Goal: Information Seeking & Learning: Find specific fact

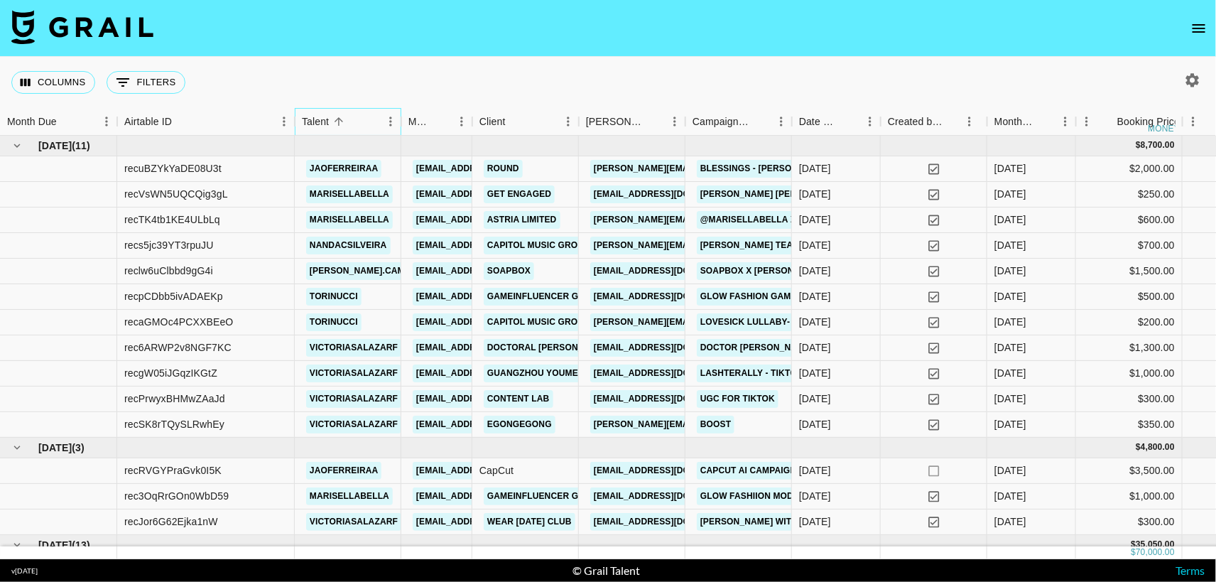
click at [325, 126] on div "Talent" at bounding box center [315, 122] width 27 height 28
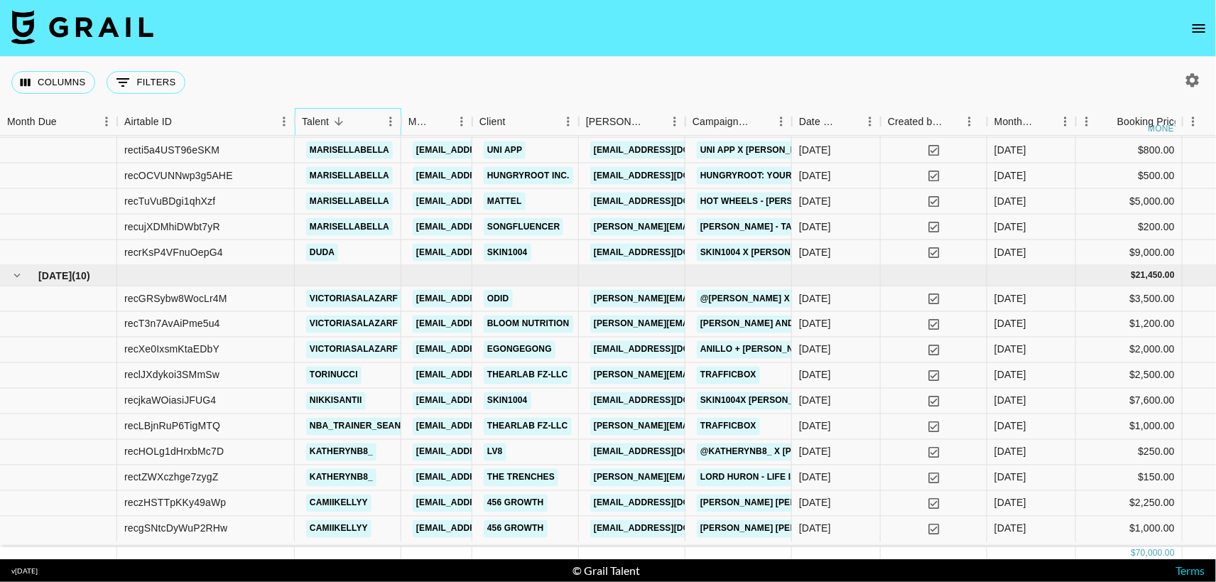
scroll to position [617, 0]
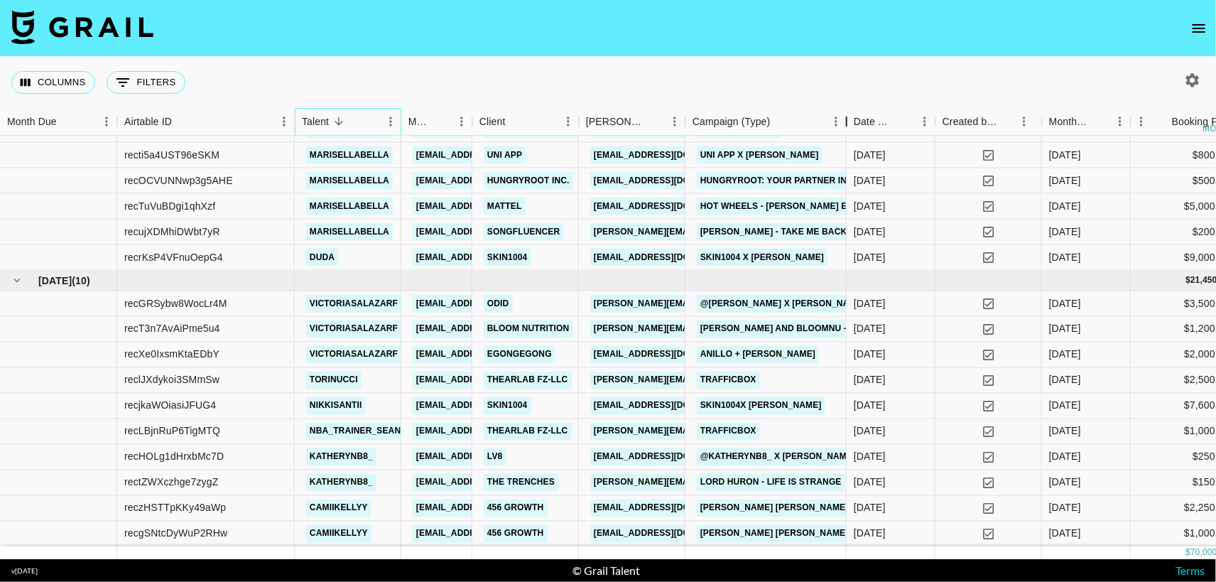
drag, startPoint x: 792, startPoint y: 123, endPoint x: 846, endPoint y: 124, distance: 54.7
click at [846, 124] on div "Campaign (Type)" at bounding box center [846, 122] width 17 height 28
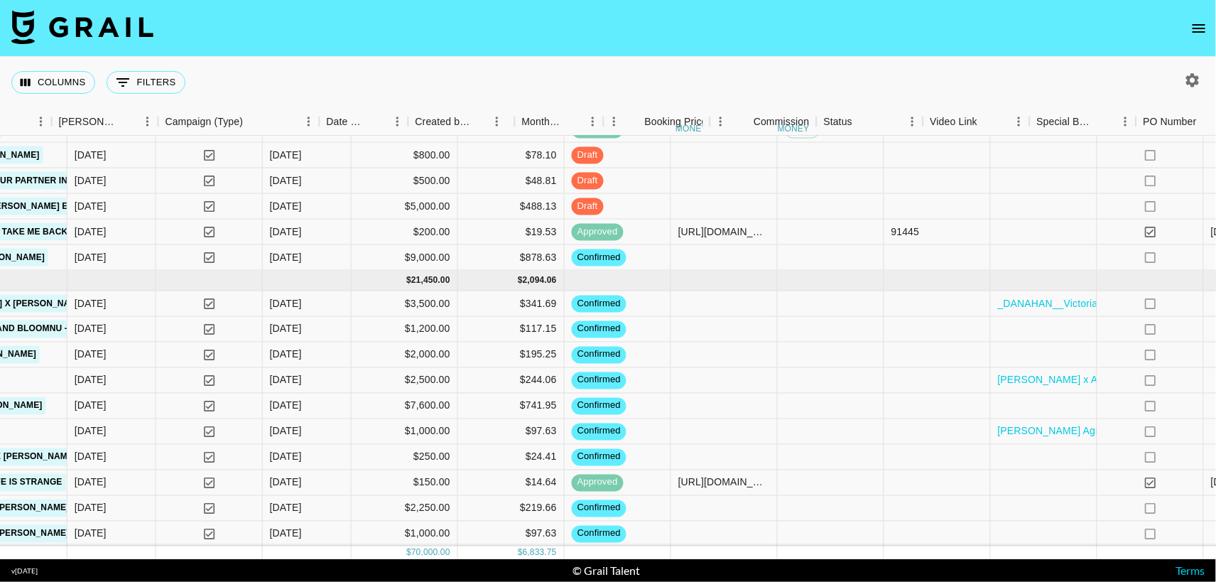
scroll to position [617, 1037]
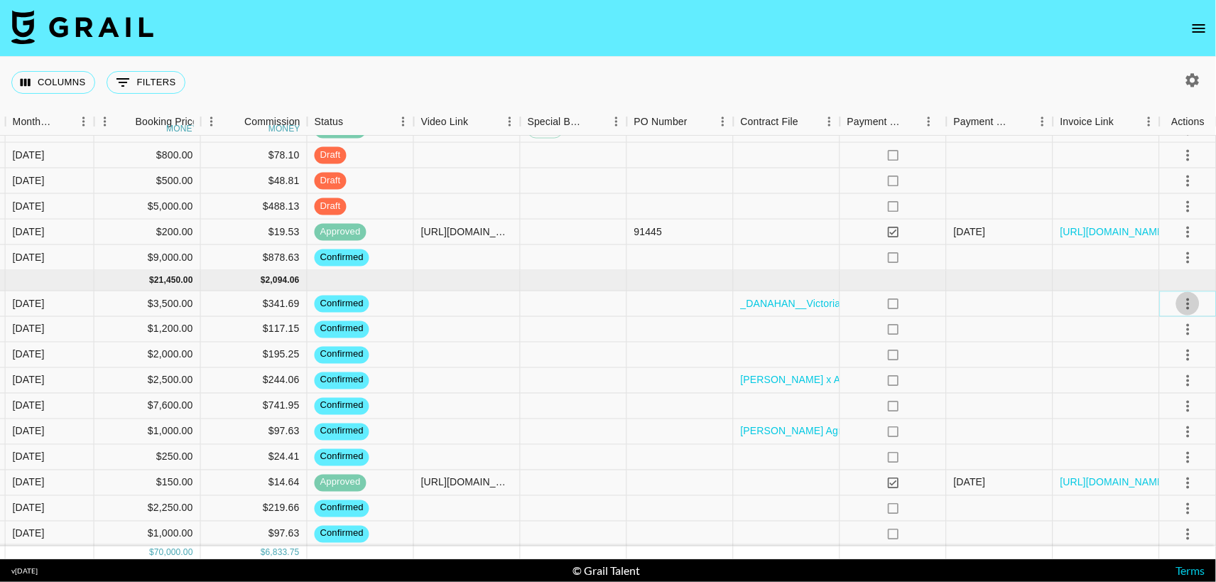
click at [1190, 306] on icon "select merge strategy" at bounding box center [1188, 303] width 17 height 17
click at [1157, 390] on li "Draft Created" at bounding box center [1171, 385] width 92 height 26
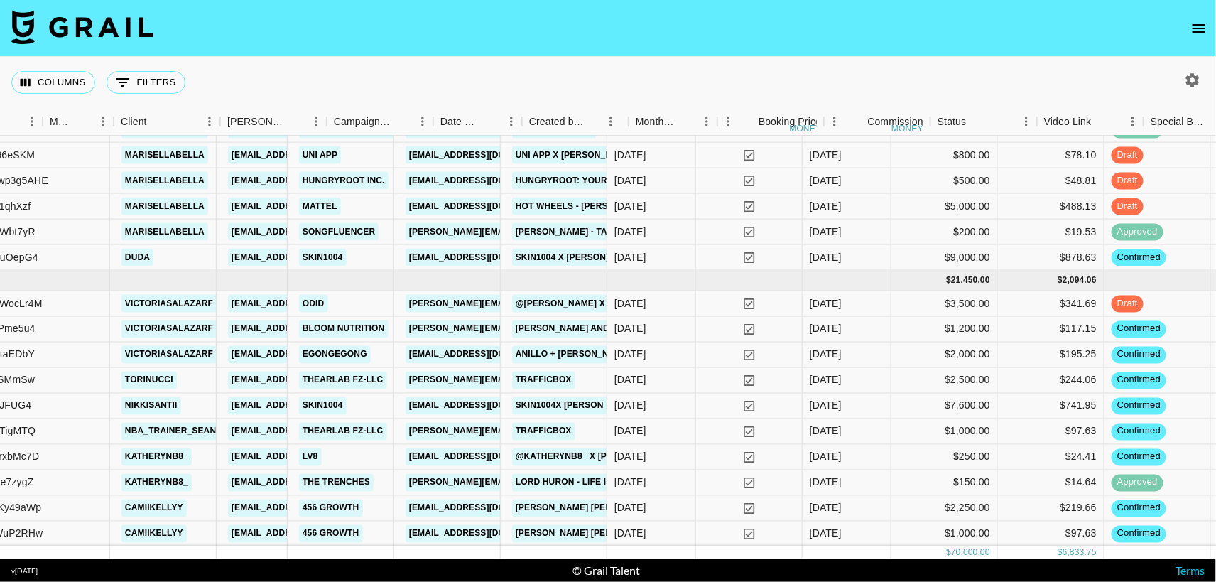
scroll to position [617, 0]
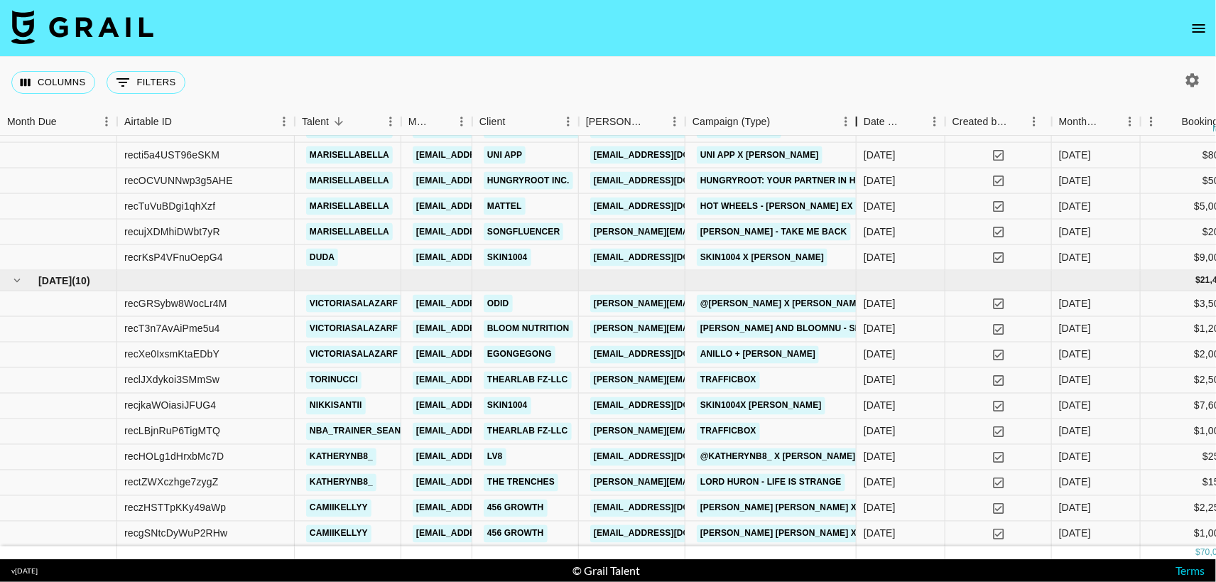
drag, startPoint x: 794, startPoint y: 122, endPoint x: 859, endPoint y: 125, distance: 64.8
click at [859, 125] on div "Campaign (Type)" at bounding box center [856, 122] width 17 height 28
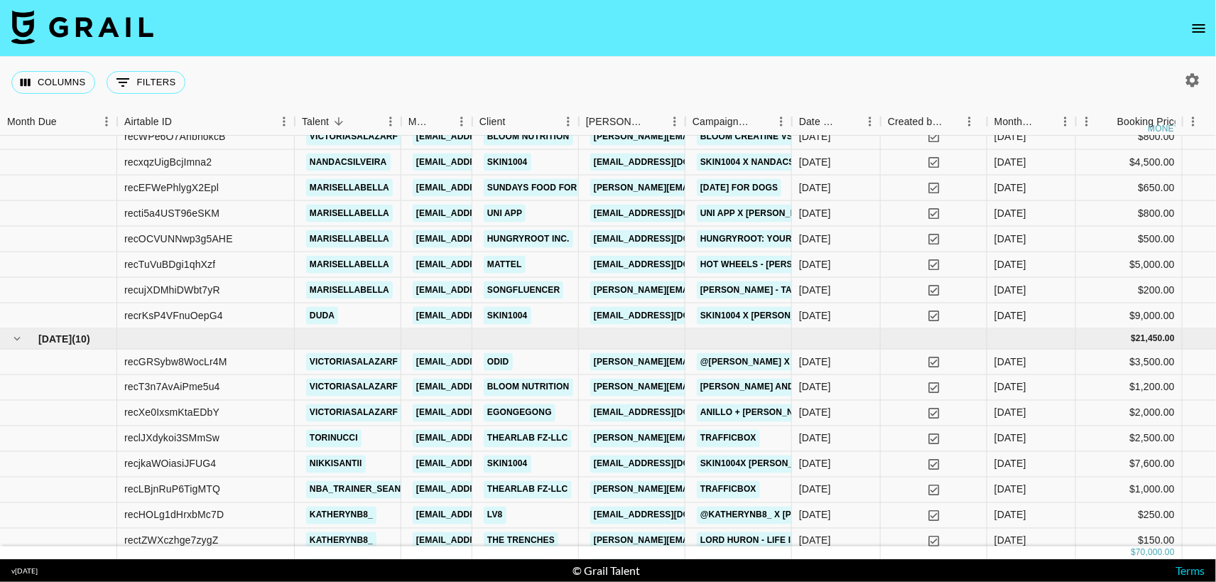
scroll to position [558, 0]
click at [337, 118] on icon "Sort" at bounding box center [339, 121] width 13 height 13
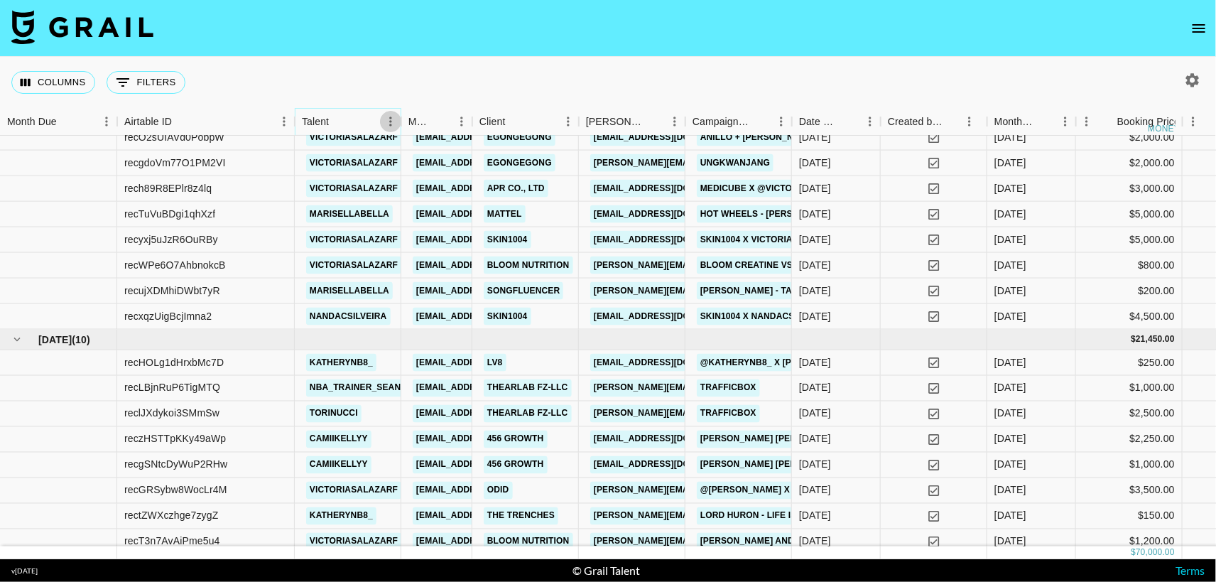
click at [387, 123] on icon "Menu" at bounding box center [391, 121] width 14 height 14
click at [150, 76] on button "0 Filters" at bounding box center [146, 82] width 79 height 23
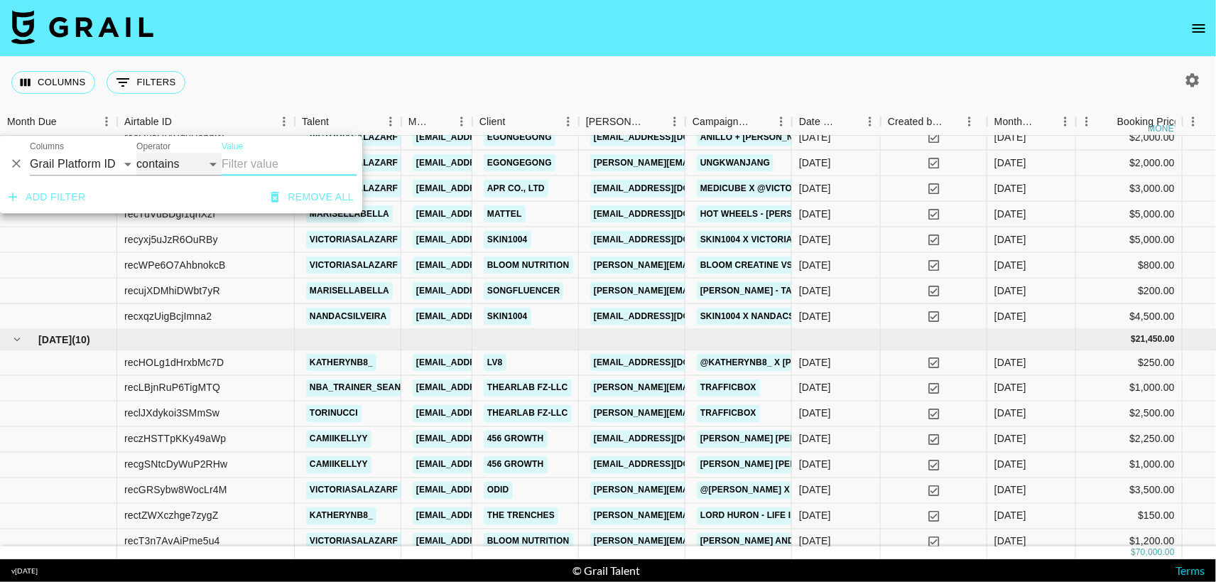
click at [173, 158] on select "contains equals starts with ends with is empty is not empty is any of" at bounding box center [178, 164] width 85 height 23
click at [103, 163] on select "Grail Platform ID Airtable ID Talent Manager Client [PERSON_NAME] Campaign (Typ…" at bounding box center [83, 164] width 107 height 23
select select "talentName"
click at [30, 153] on select "Grail Platform ID Airtable ID Talent Manager Client [PERSON_NAME] Campaign (Typ…" at bounding box center [83, 164] width 107 height 23
click at [241, 164] on input "Value" at bounding box center [289, 164] width 135 height 23
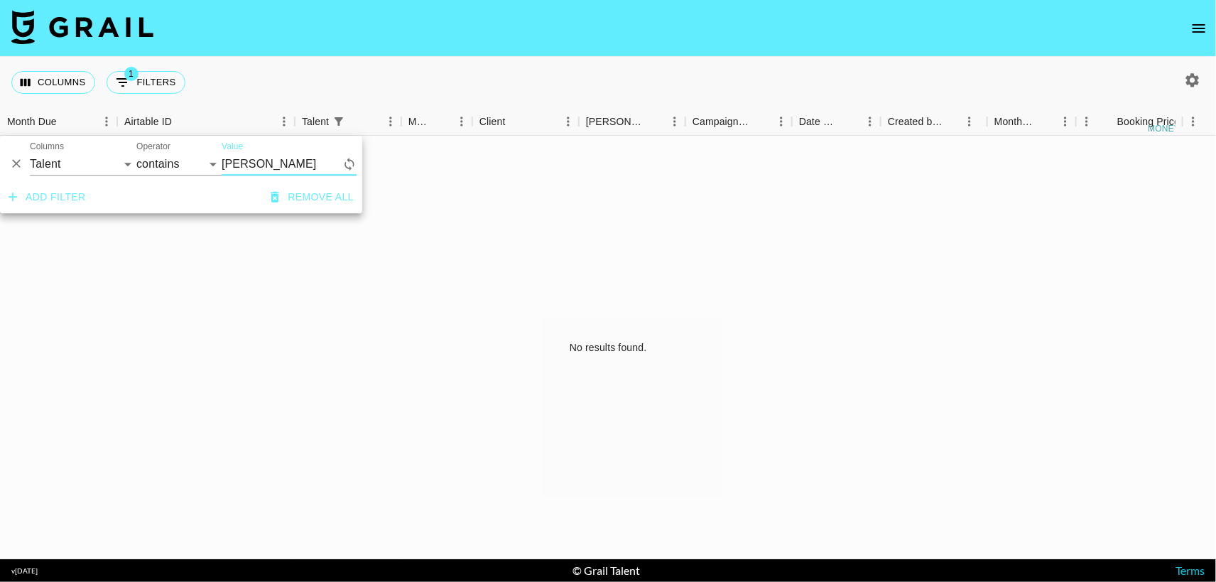
scroll to position [0, 0]
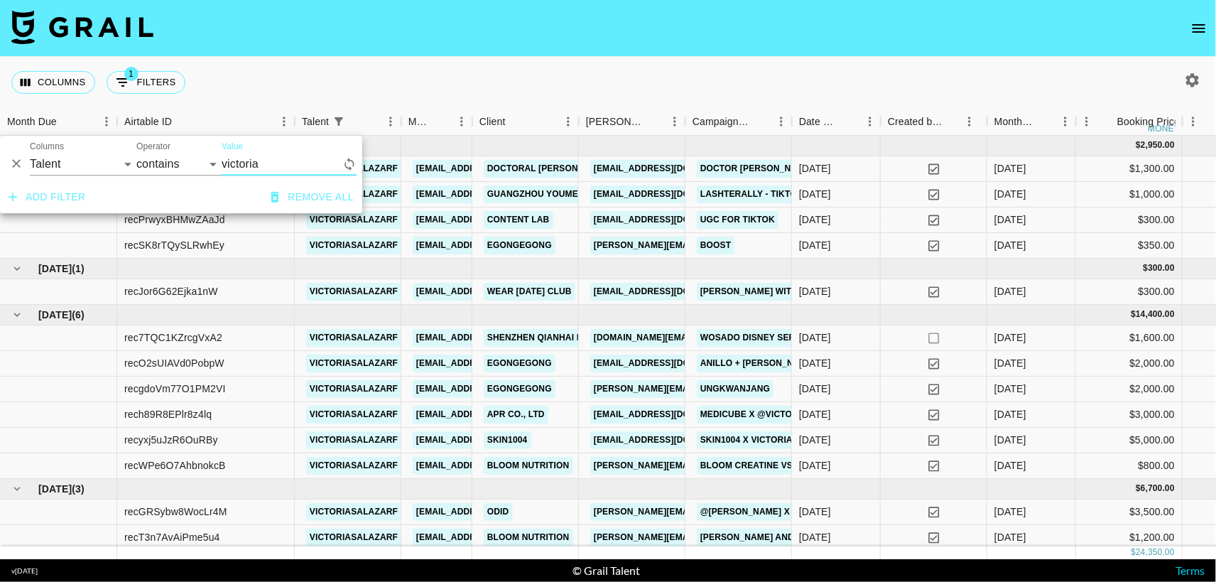
type input "victoria"
click at [432, 67] on div "Columns 1 Filters + Booking" at bounding box center [608, 82] width 1216 height 51
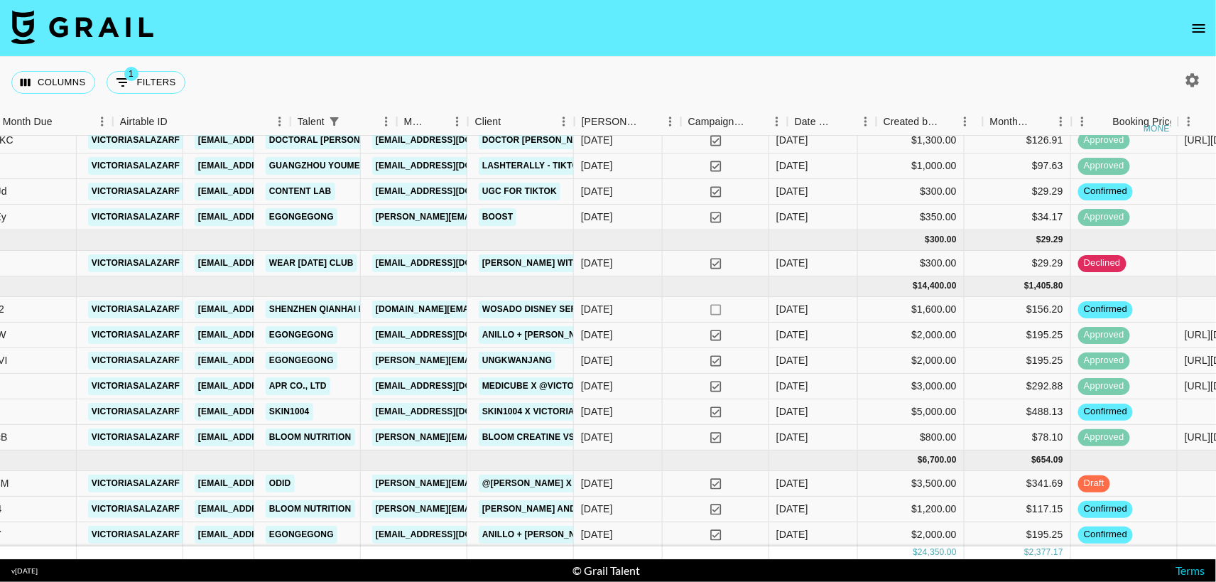
scroll to position [28, 0]
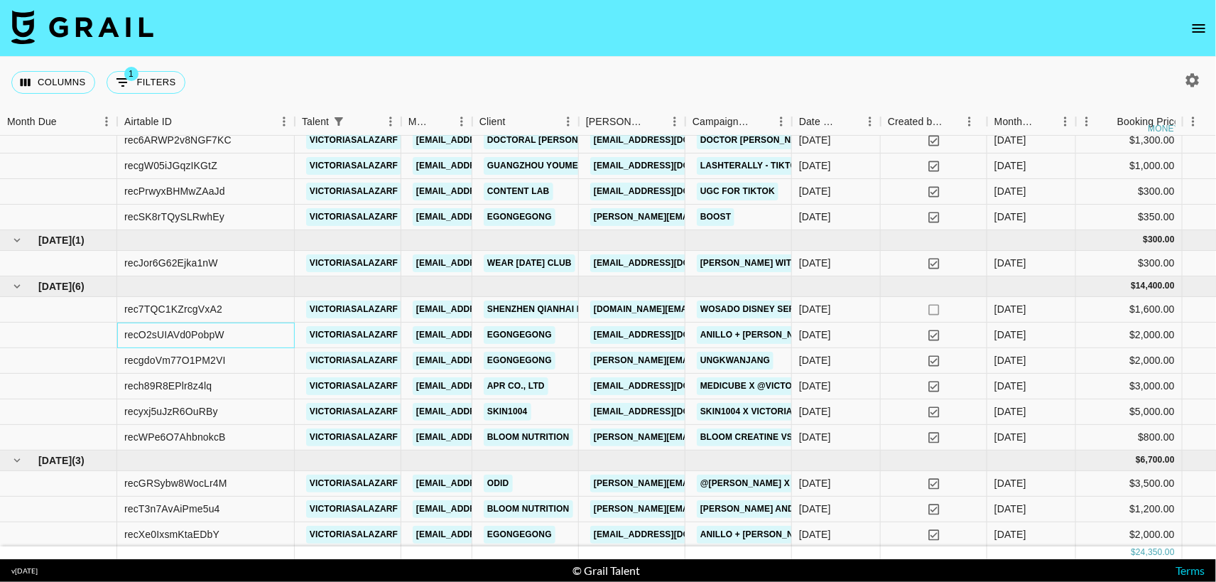
click at [225, 335] on div "recO2sUIAVd0PobpW" at bounding box center [206, 336] width 178 height 26
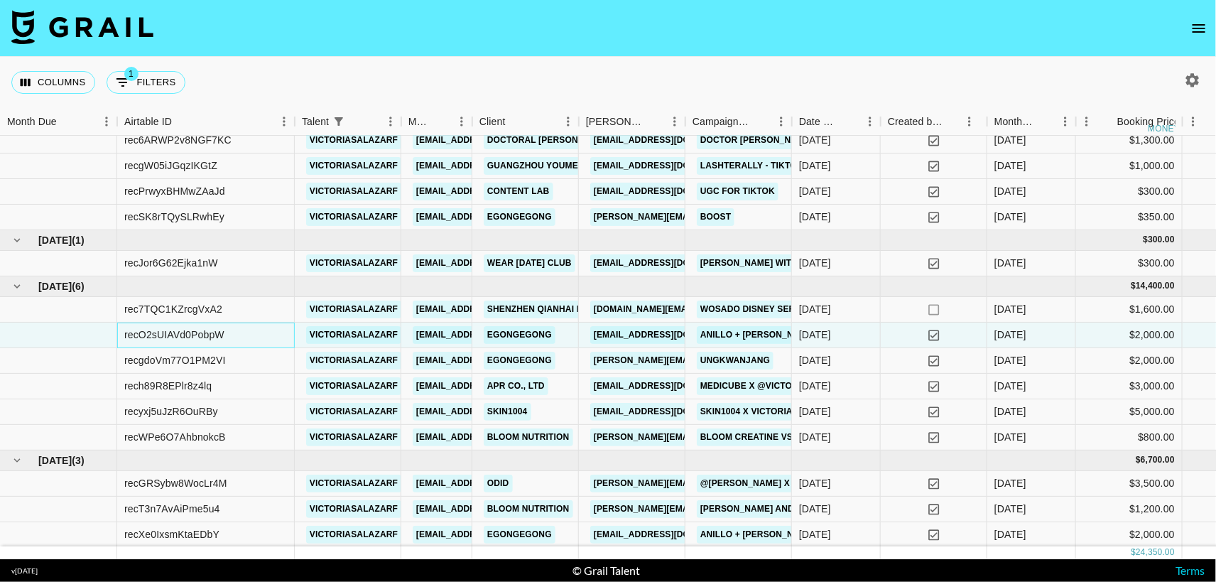
click at [225, 335] on div "recO2sUIAVd0PobpW" at bounding box center [206, 336] width 178 height 26
click at [220, 333] on div "recO2sUIAVd0PobpW" at bounding box center [174, 335] width 100 height 14
drag, startPoint x: 225, startPoint y: 333, endPoint x: 120, endPoint y: 336, distance: 104.5
click at [120, 336] on div "recO2sUIAVd0PobpW" at bounding box center [206, 336] width 178 height 26
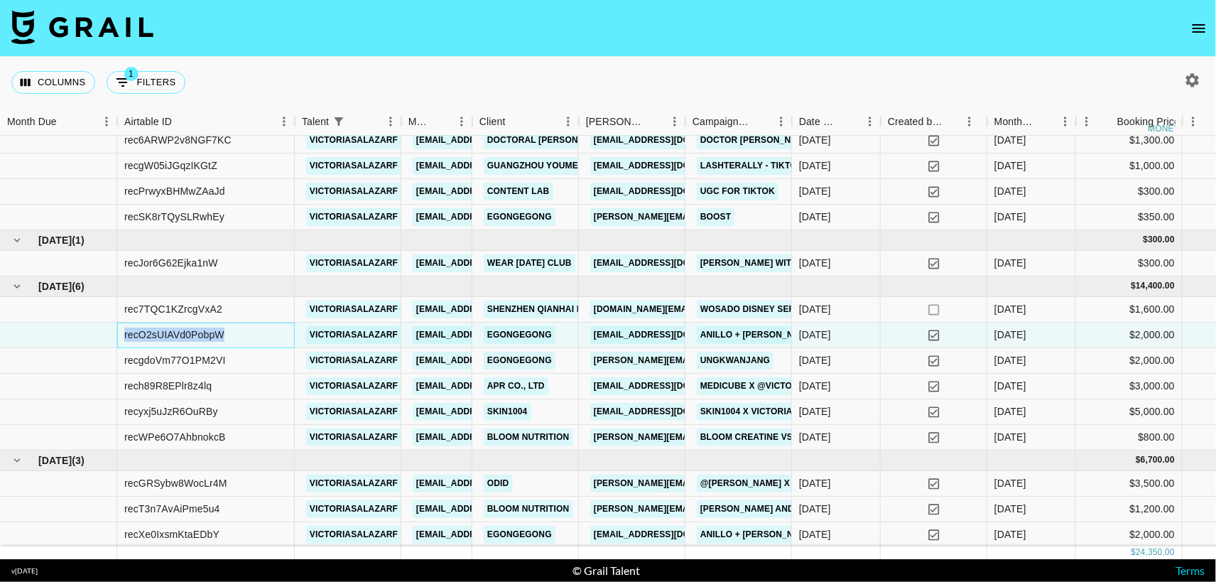
copy div "recO2sUIAVd0PobpW"
